Goal: Check status

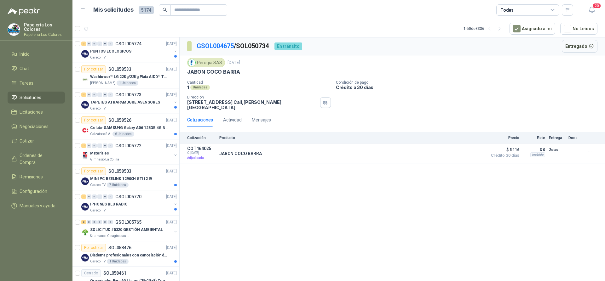
click at [266, 223] on div "GSOL004675 / SOL050734 En tránsito Entregado Perugia SAS 31 jul, 2025 JABON COC…" at bounding box center [391, 160] width 425 height 246
click at [337, 191] on div "GSOL004675 / SOL050734 En tránsito Entregado Perugia SAS 31 jul, 2025 JABON COC…" at bounding box center [391, 160] width 425 height 246
click at [295, 199] on div "GSOL004675 / SOL050734 En tránsito Entregado Perugia SAS 31 jul, 2025 JABON COC…" at bounding box center [391, 160] width 425 height 246
click at [287, 204] on div "GSOL004675 / SOL050734 En tránsito Entregado Perugia SAS 31 jul, 2025 JABON COC…" at bounding box center [391, 160] width 425 height 246
